Goal: Information Seeking & Learning: Learn about a topic

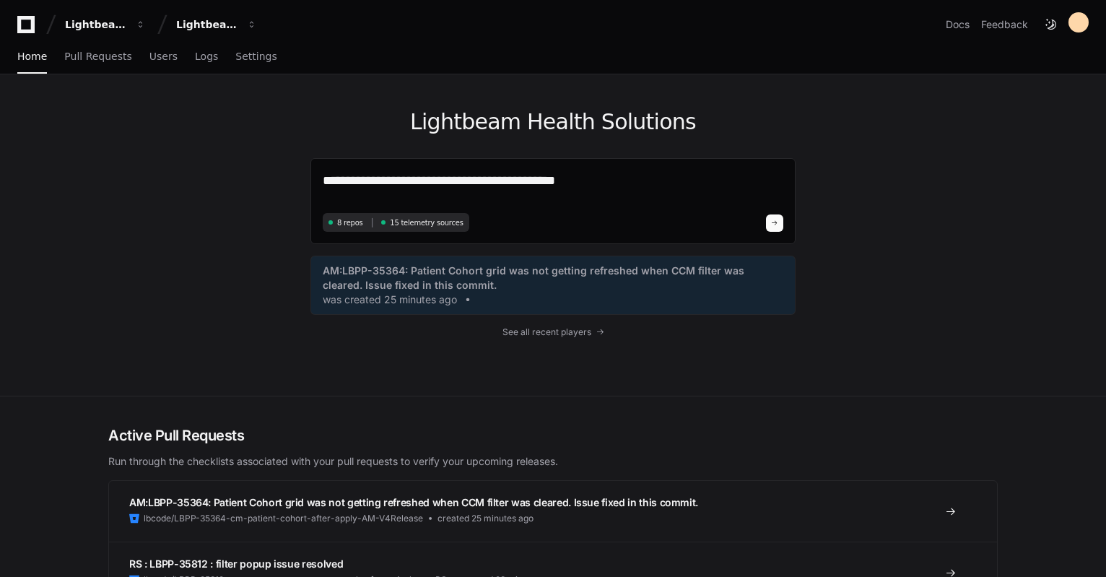
type textarea "**********"
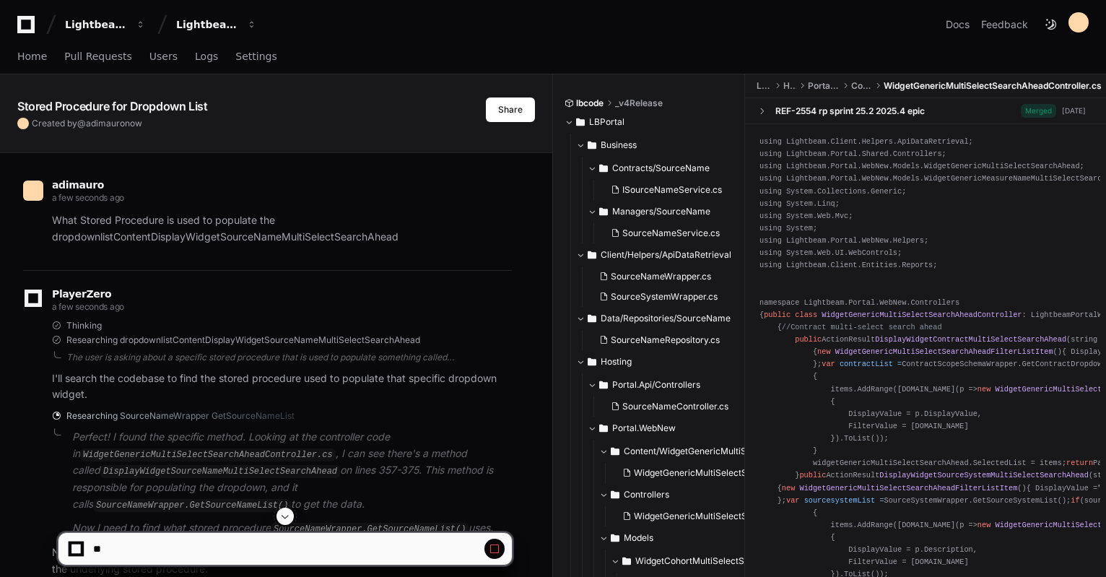
click at [212, 469] on code "DisplayWidgetSourceNameMultiSelectSearchAhead" at bounding box center [220, 471] width 240 height 13
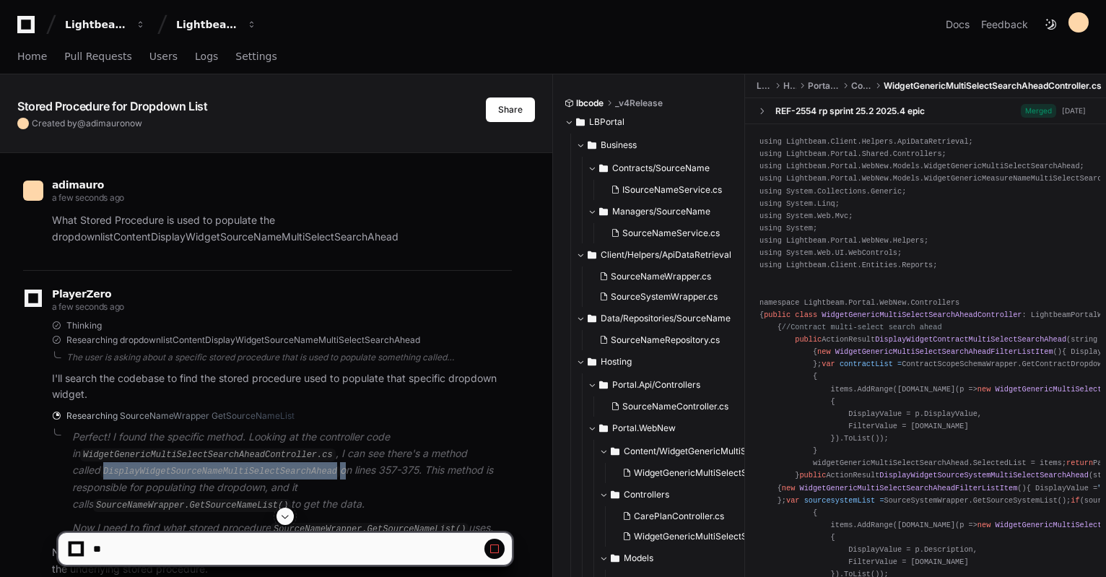
click at [212, 469] on code "DisplayWidgetSourceNameMultiSelectSearchAhead" at bounding box center [220, 471] width 240 height 13
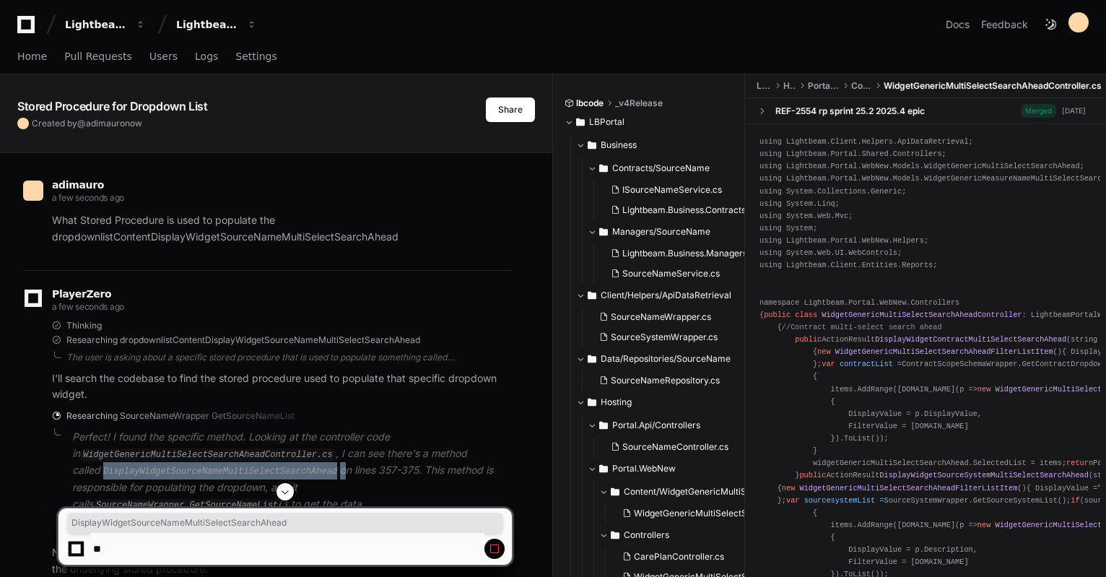
copy p "DisplayWidgetSourceNameMultiSelectSearchAhead"
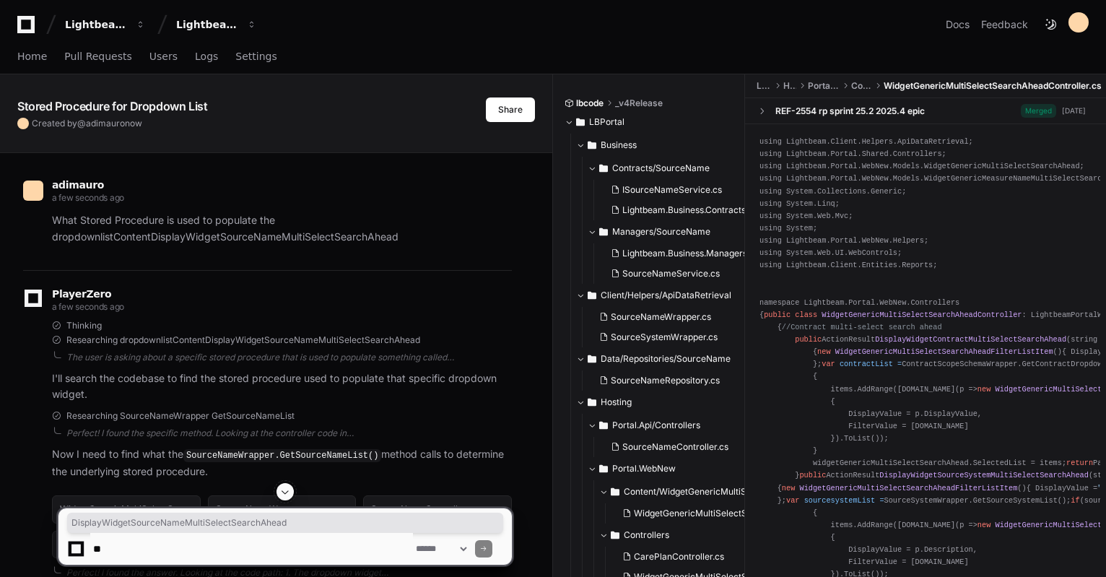
scroll to position [528, 0]
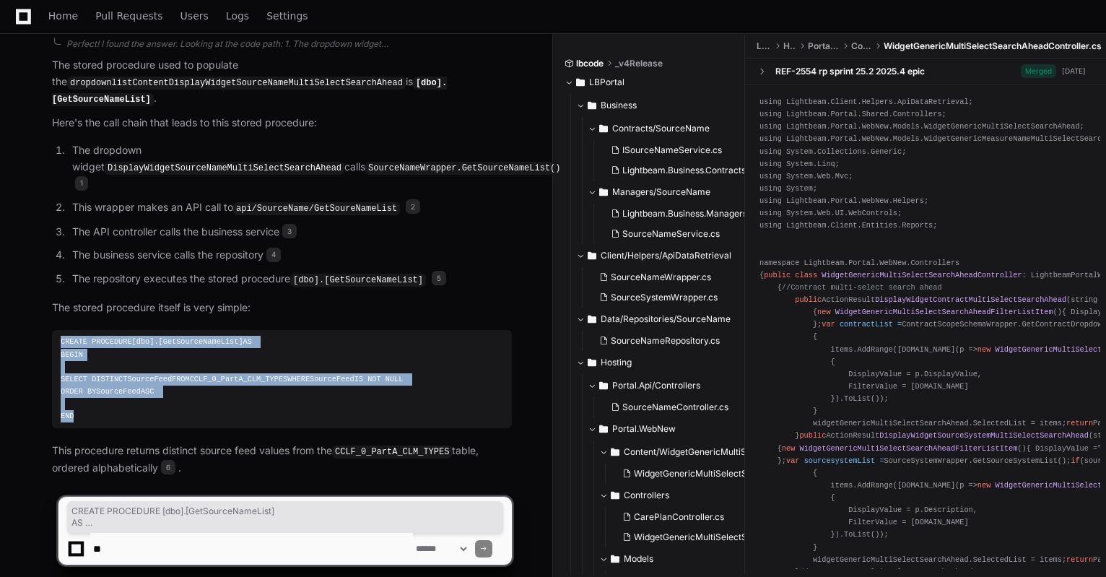
drag, startPoint x: 118, startPoint y: 399, endPoint x: 54, endPoint y: 306, distance: 113.1
click at [54, 330] on pre "CREATE PROCEDURE [dbo].[GetSourceNameList] AS BEGIN SELECT DISTINCT SourceFeed …" at bounding box center [282, 379] width 460 height 98
copy div "CREATE PROCEDURE [dbo].[GetSourceNameList] AS BEGIN SELECT DISTINCT SourceFeed …"
